Goal: Navigation & Orientation: Find specific page/section

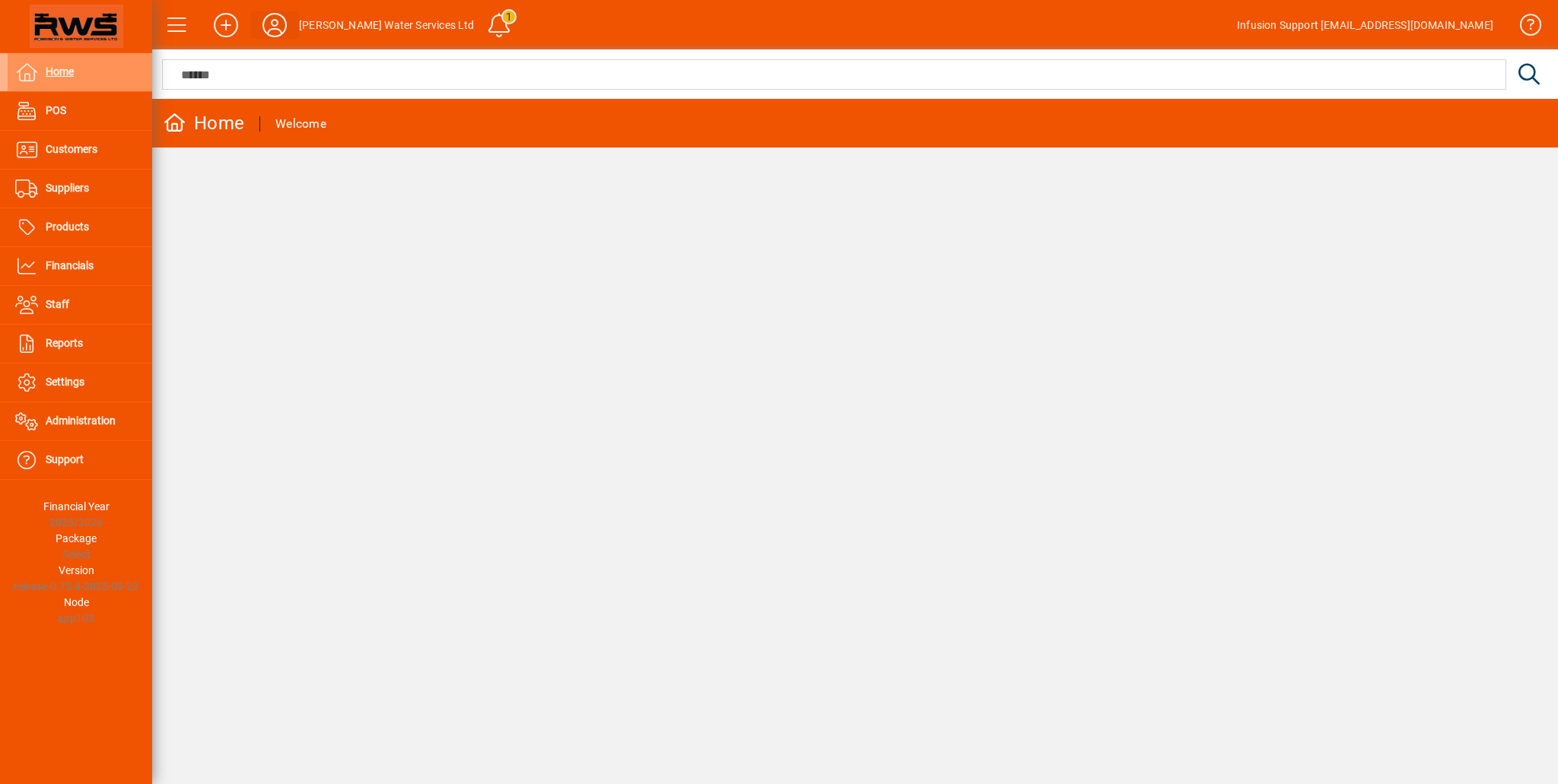
click at [273, 28] on icon at bounding box center [274, 25] width 30 height 25
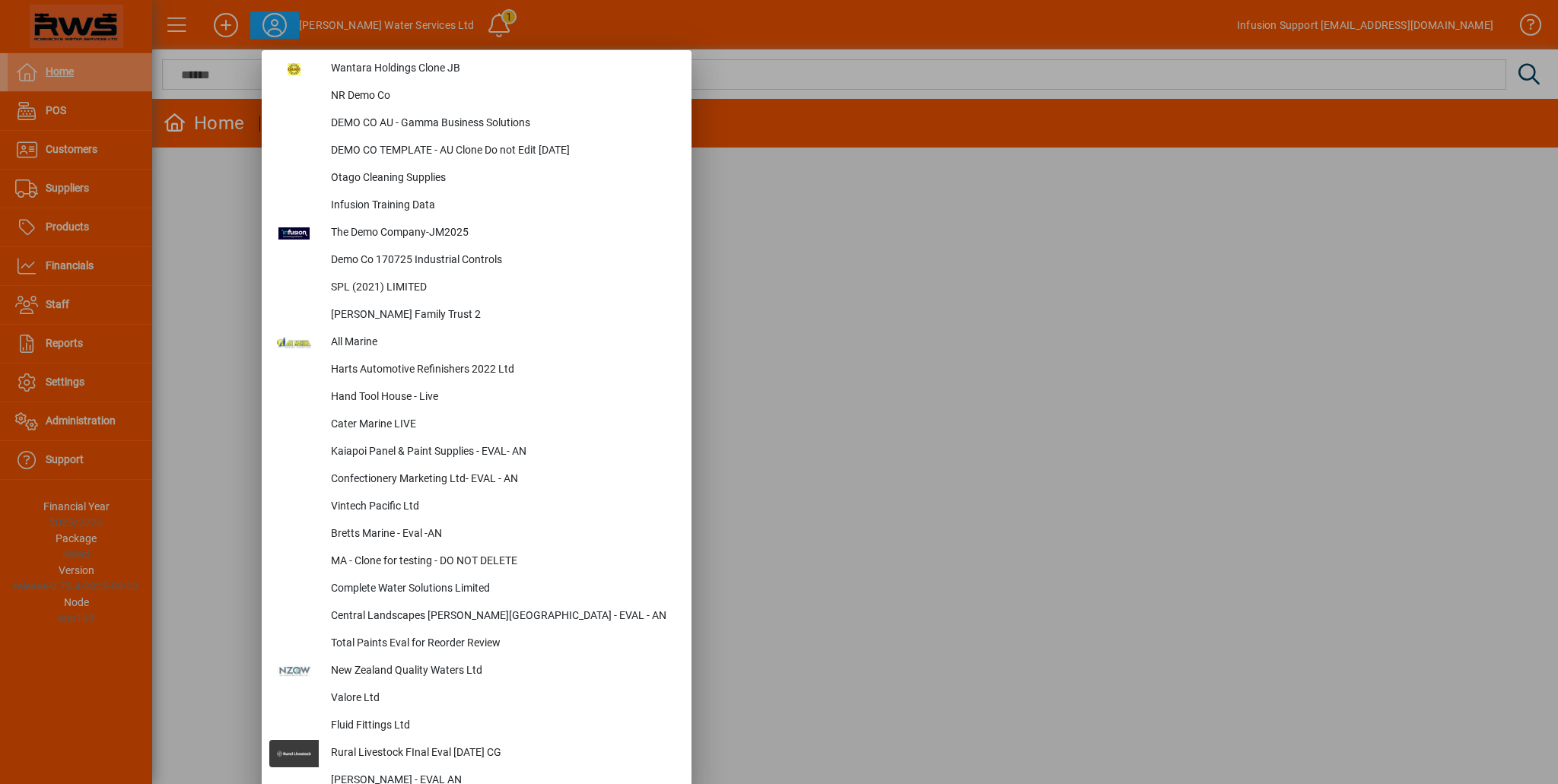
scroll to position [2777, 0]
click at [377, 429] on div "Cater Marine LIVE" at bounding box center [501, 425] width 365 height 27
